Goal: Check status: Check status

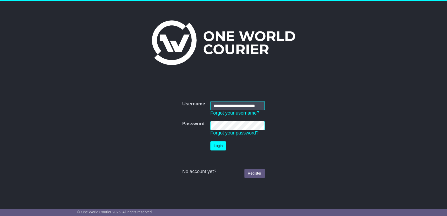
click at [218, 144] on button "Login" at bounding box center [218, 145] width 16 height 9
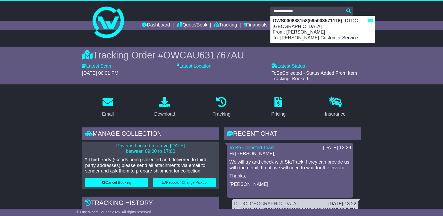
type input "**********"
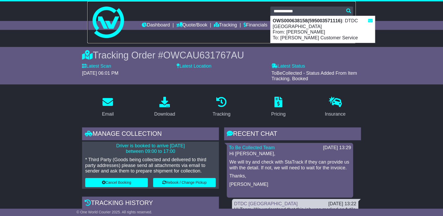
click at [290, 37] on link at bounding box center [221, 22] width 268 height 42
